Goal: Find specific fact: Find contact information

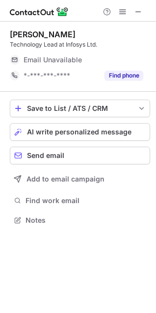
scroll to position [4, 4]
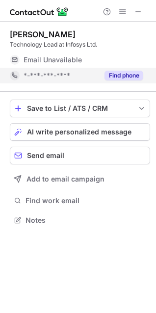
click at [123, 73] on button "Find phone" at bounding box center [124, 76] width 39 height 10
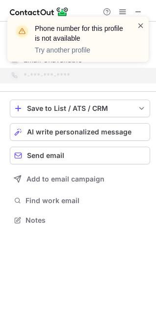
click at [143, 23] on span at bounding box center [141, 26] width 8 height 10
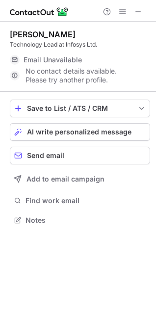
click at [141, 7] on div "Phone number for this profile is not available Try another profile" at bounding box center [78, 17] width 157 height 20
click at [141, 8] on span at bounding box center [138, 12] width 8 height 8
